Goal: Transaction & Acquisition: Purchase product/service

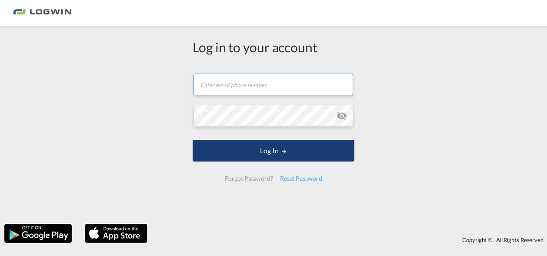
type input "[PERSON_NAME][EMAIL_ADDRESS][DOMAIN_NAME]"
click at [284, 154] on button "Log In" at bounding box center [274, 151] width 162 height 22
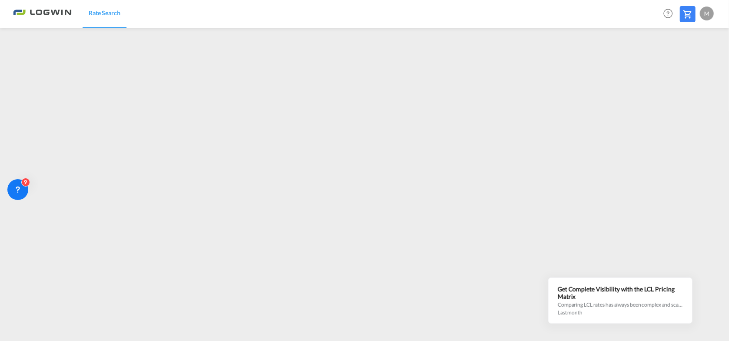
click at [547, 18] on div "M" at bounding box center [707, 14] width 14 height 14
click at [547, 9] on md-backdrop at bounding box center [364, 170] width 729 height 341
click at [547, 15] on md-icon at bounding box center [688, 14] width 10 height 10
click at [547, 15] on div "M" at bounding box center [707, 14] width 14 height 14
click at [547, 69] on button "Logout" at bounding box center [697, 66] width 57 height 17
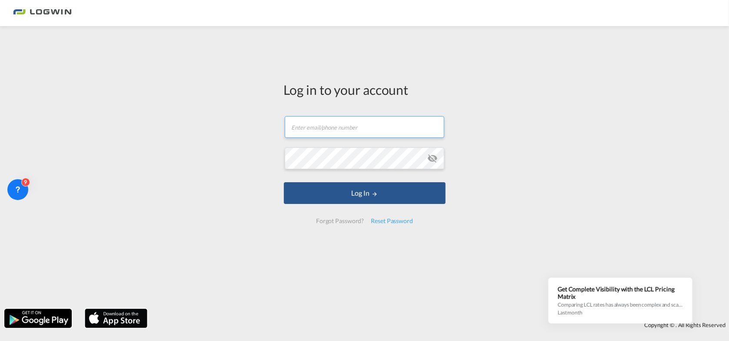
type input "milenko.milicevic@logwin-logistics.com"
